Goal: Navigation & Orientation: Go to known website

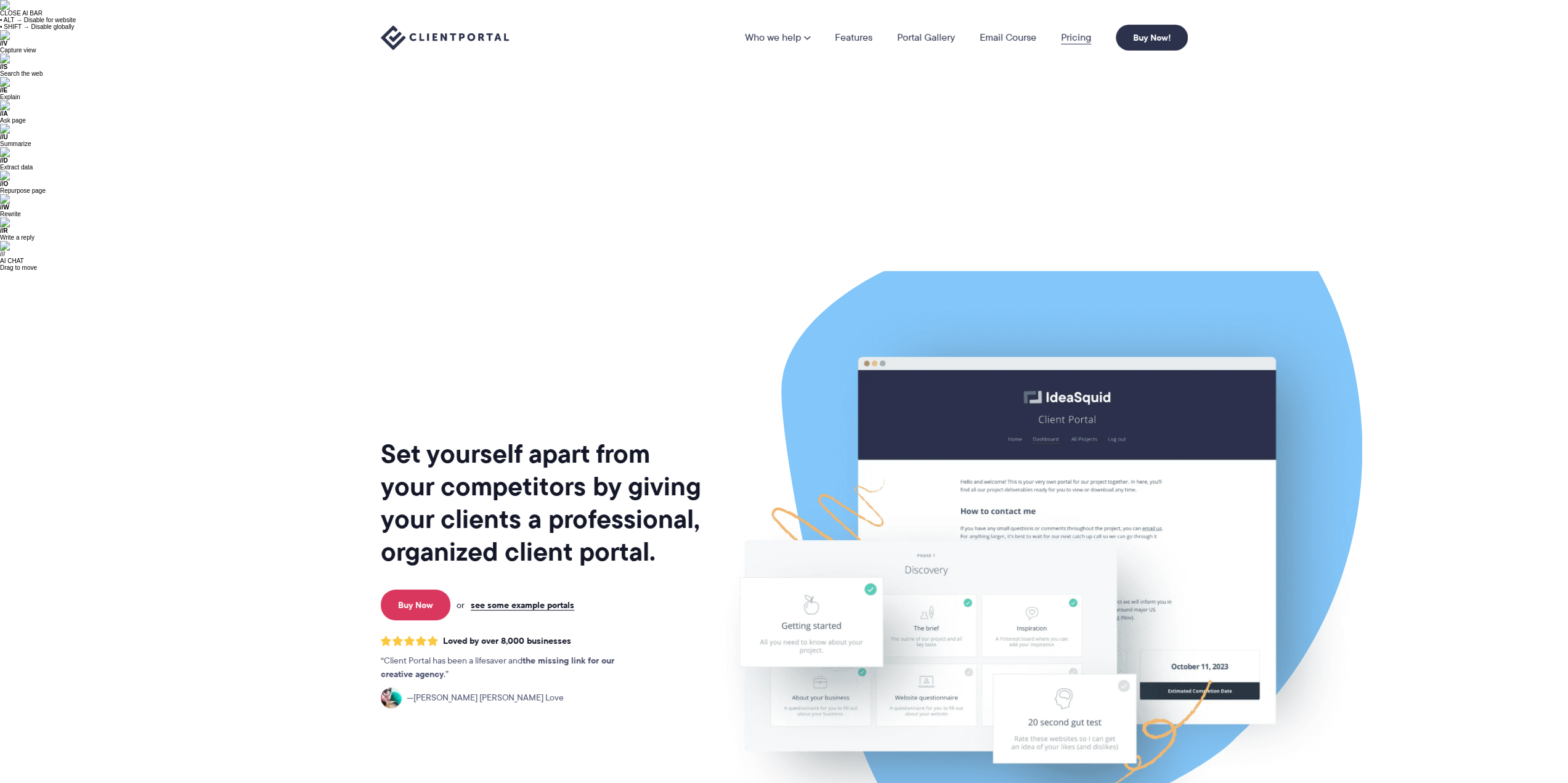
click at [1086, 36] on link "Pricing" at bounding box center [1076, 37] width 31 height 10
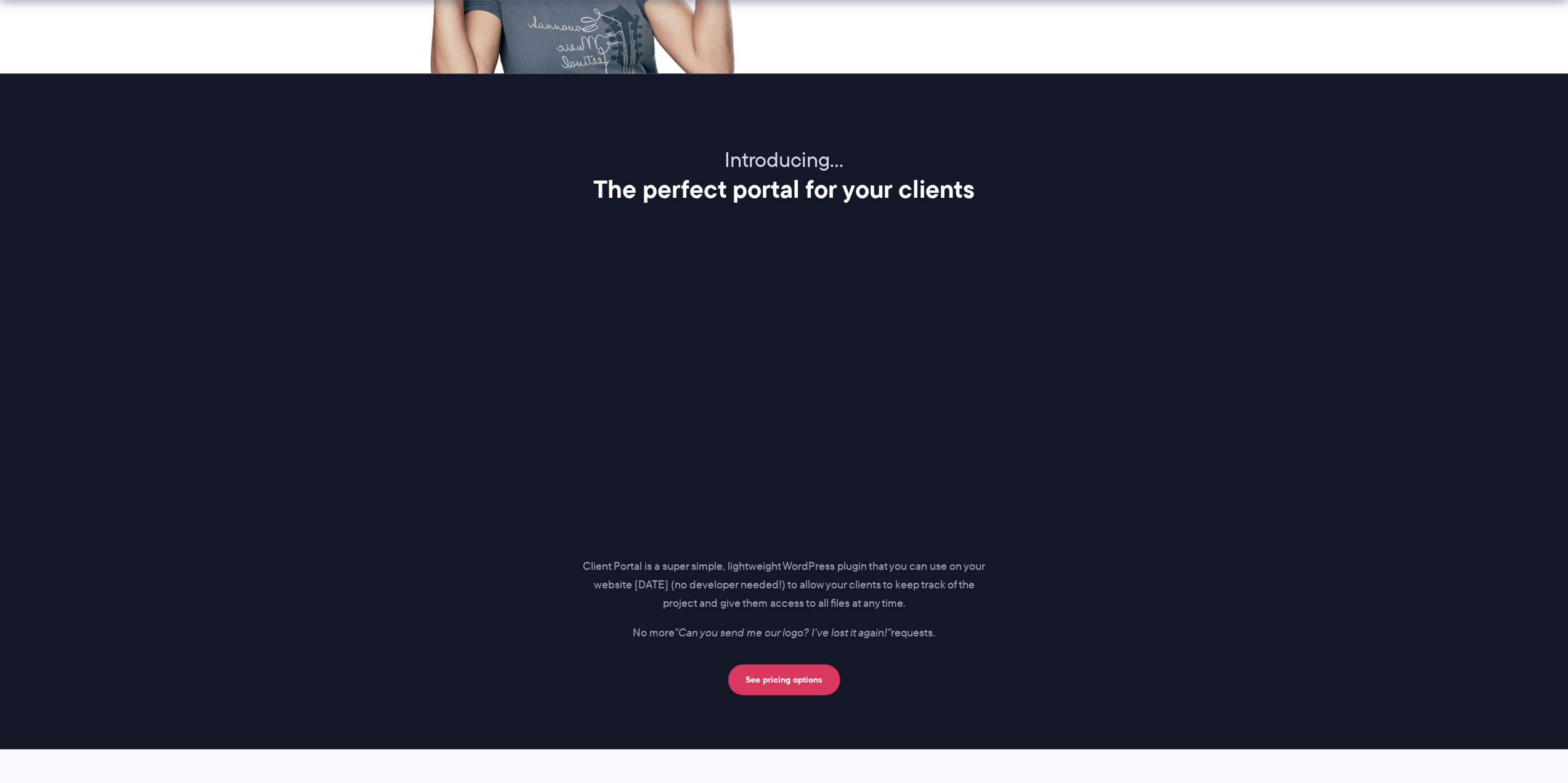
scroll to position [2692, 0]
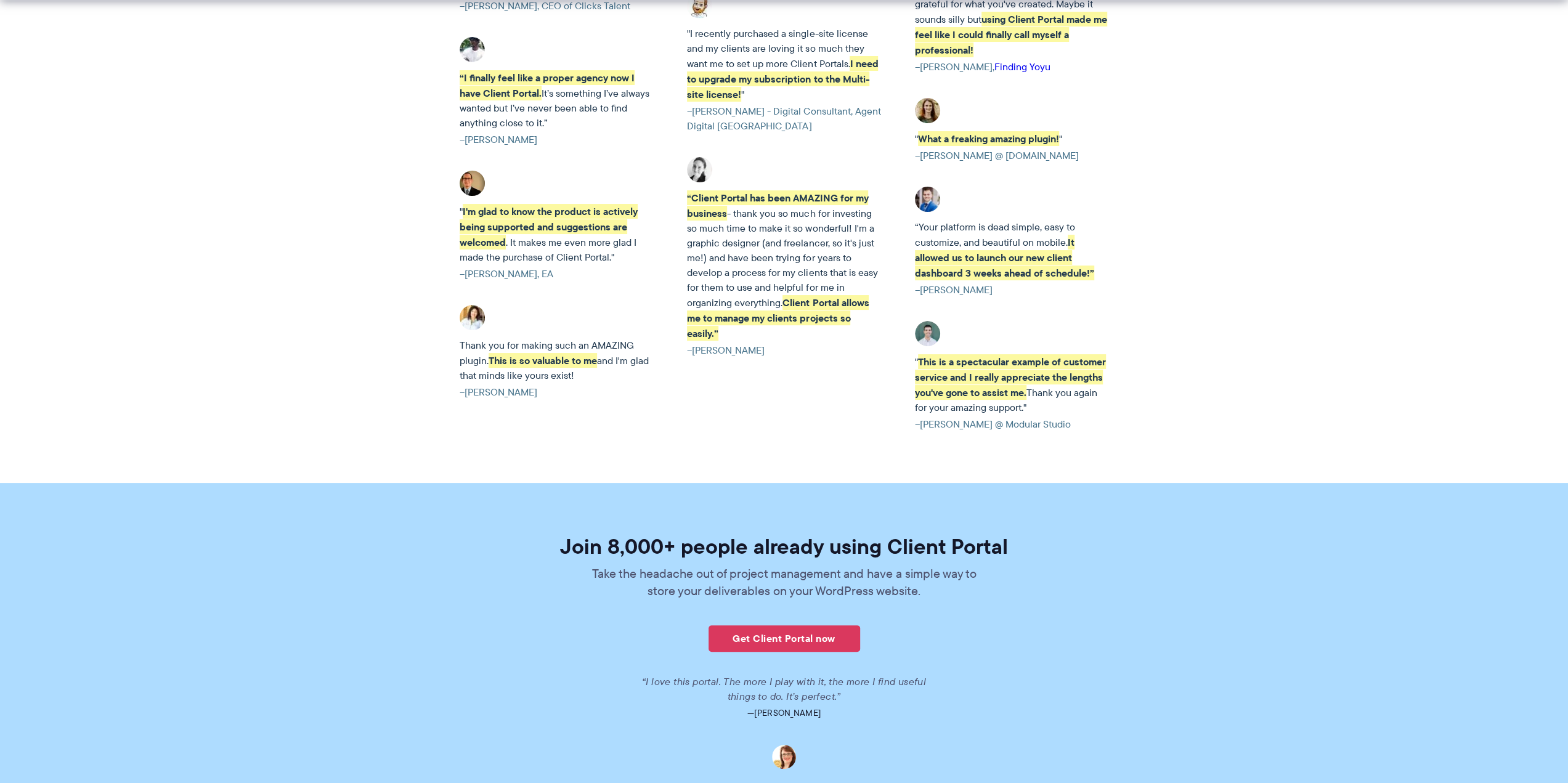
scroll to position [2785, 0]
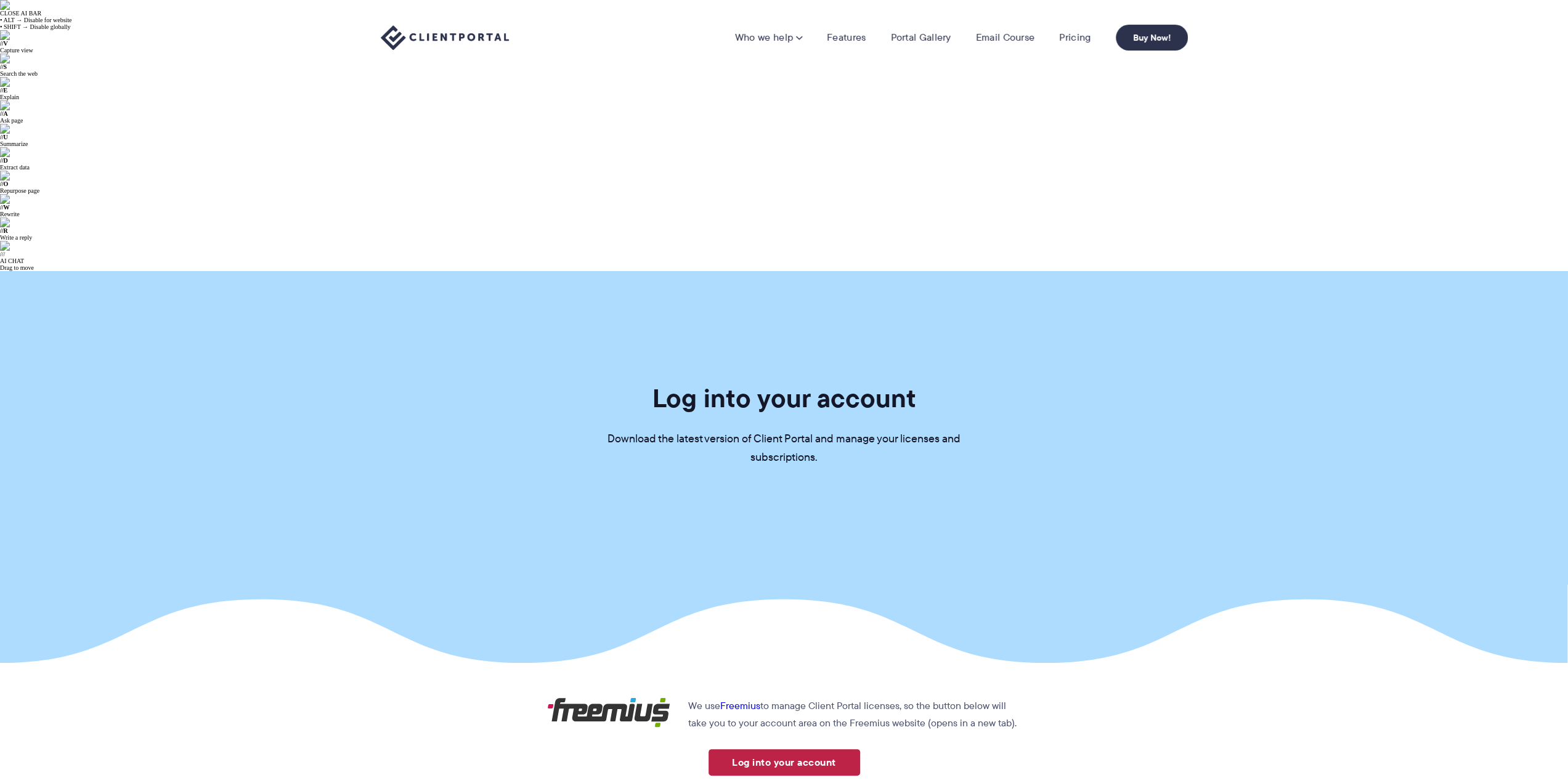
click at [806, 749] on link "Log into your account" at bounding box center [784, 762] width 152 height 27
